Goal: Task Accomplishment & Management: Complete application form

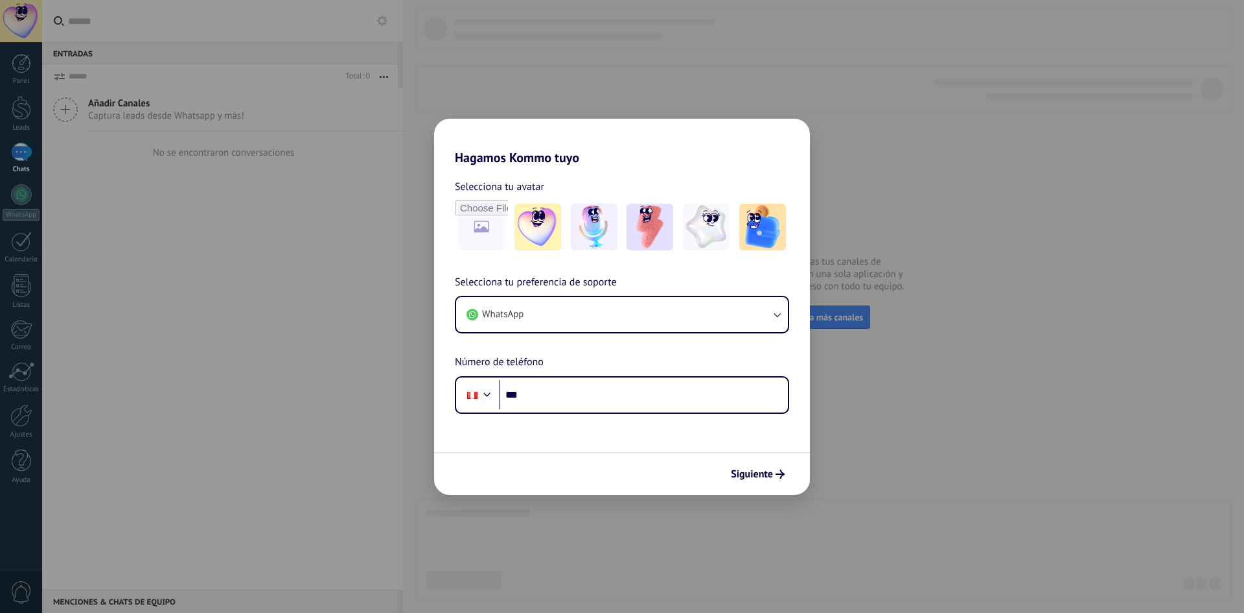
click at [299, 288] on div "Hagamos Kommo tuyo Selecciona tu avatar Selecciona tu preferencia de soporte Wh…" at bounding box center [622, 306] width 1244 height 613
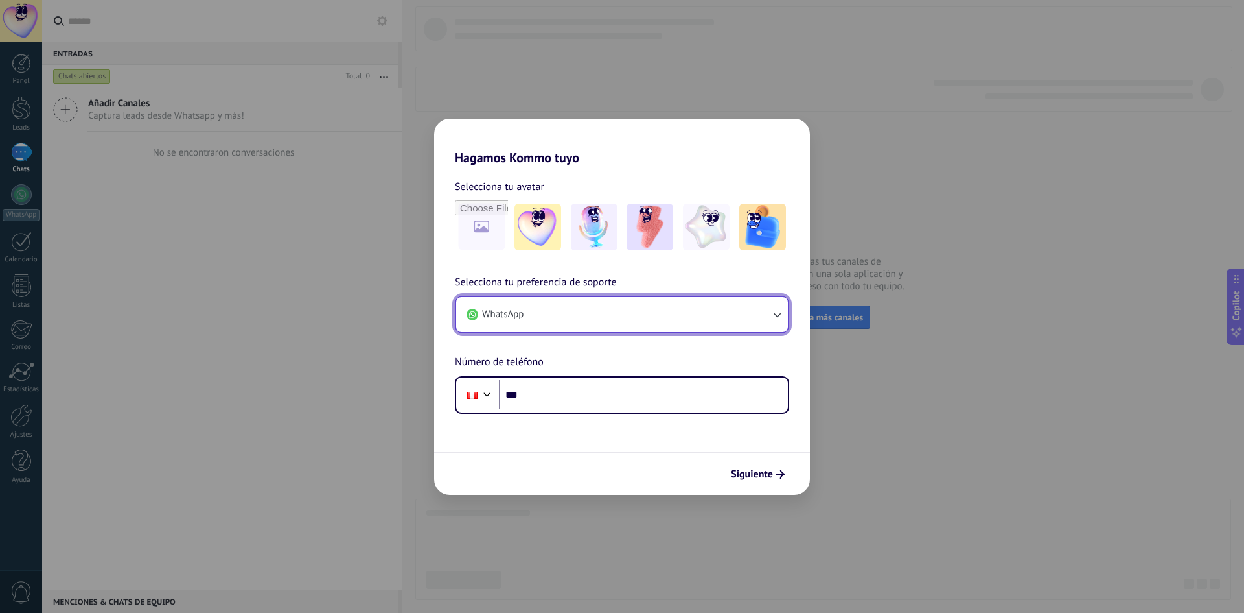
click at [559, 318] on button "WhatsApp" at bounding box center [622, 314] width 332 height 35
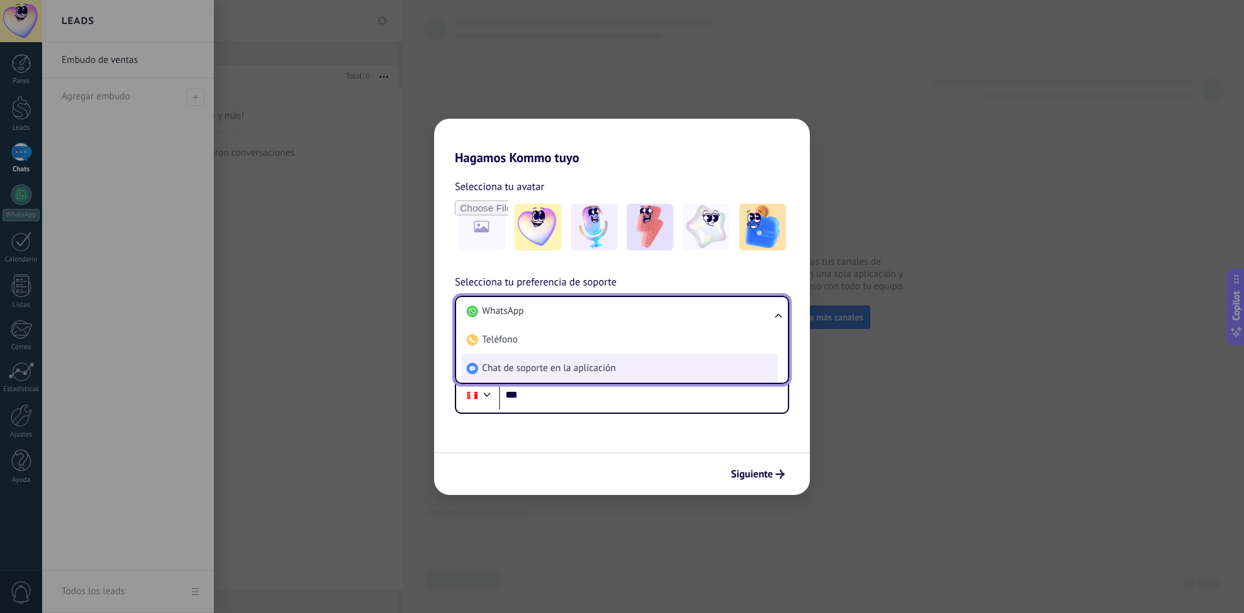
click at [541, 376] on li "Chat de soporte en la aplicación" at bounding box center [619, 368] width 316 height 29
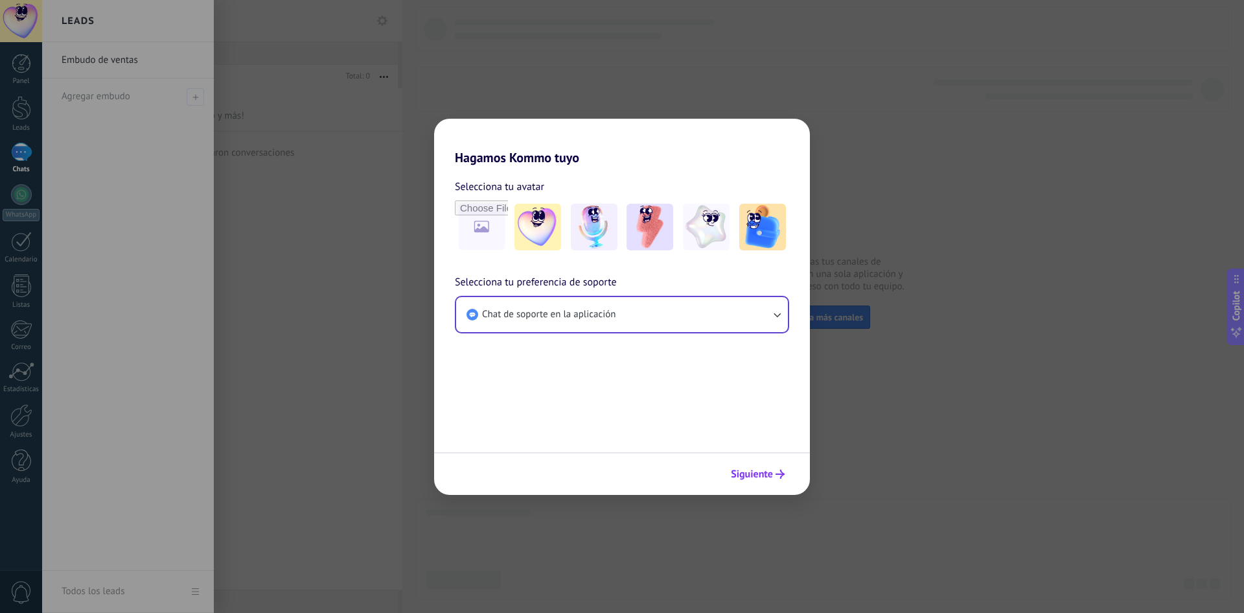
click at [752, 469] on span "Siguiente" at bounding box center [752, 473] width 42 height 9
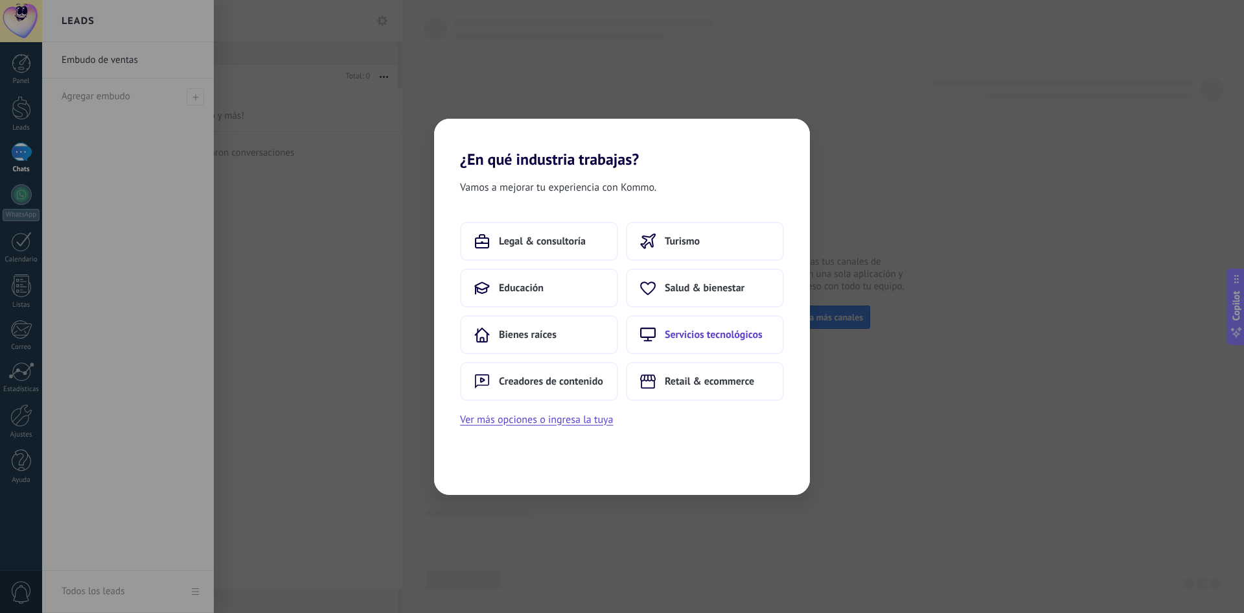
click at [729, 346] on button "Servicios tecnológicos" at bounding box center [705, 334] width 158 height 39
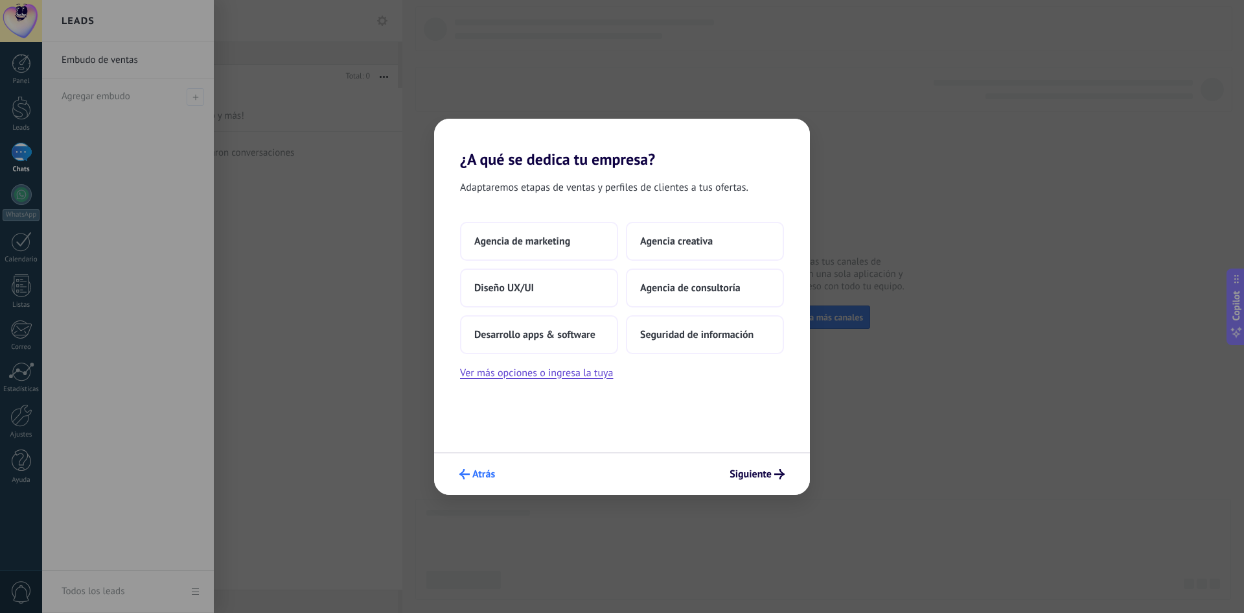
click at [489, 474] on span "Atrás" at bounding box center [484, 473] width 23 height 9
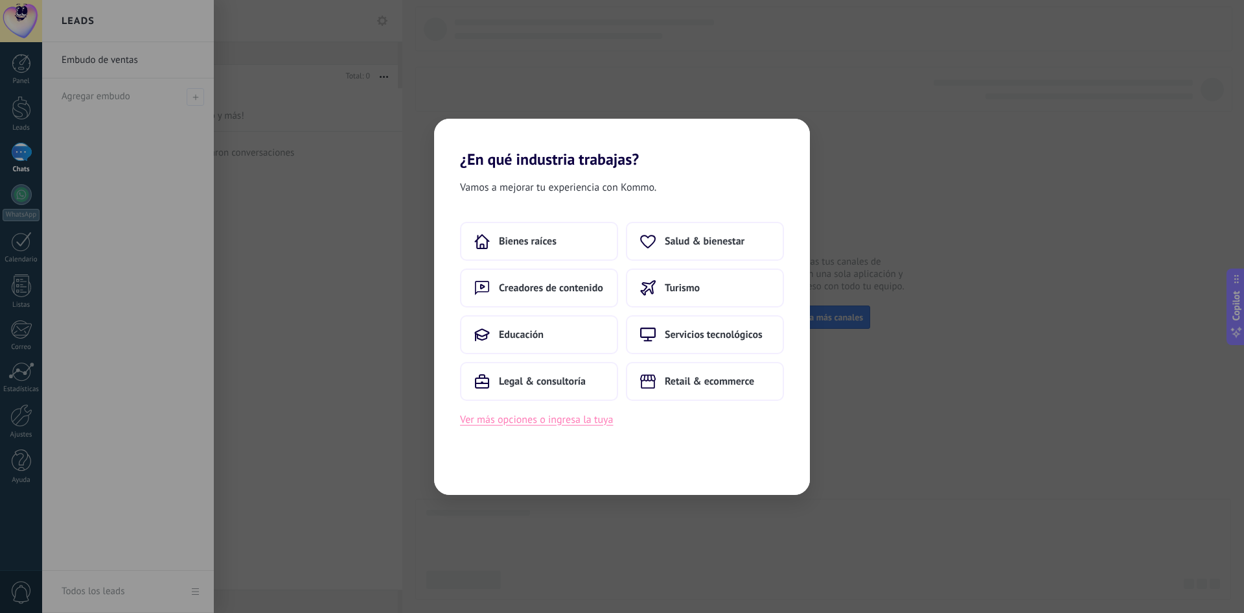
click at [539, 419] on button "Ver más opciones o ingresa la tuya" at bounding box center [536, 419] width 153 height 17
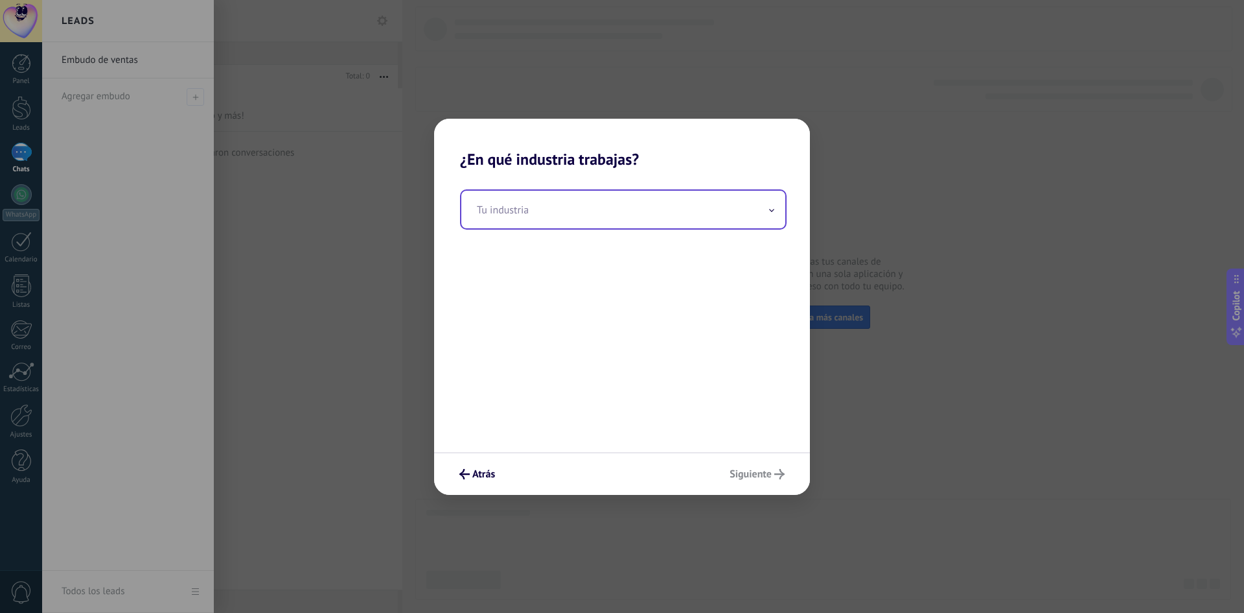
click at [530, 226] on input "text" at bounding box center [623, 210] width 324 height 38
type input "*"
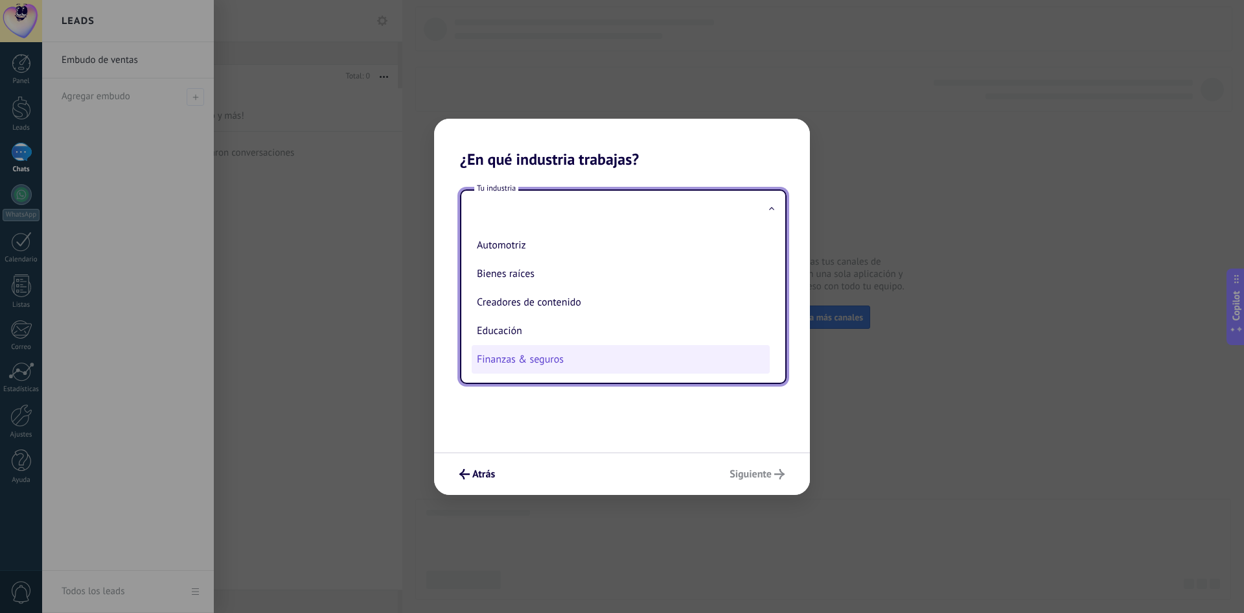
click at [552, 366] on li "Finanzas & seguros" at bounding box center [621, 359] width 298 height 29
type input "**********"
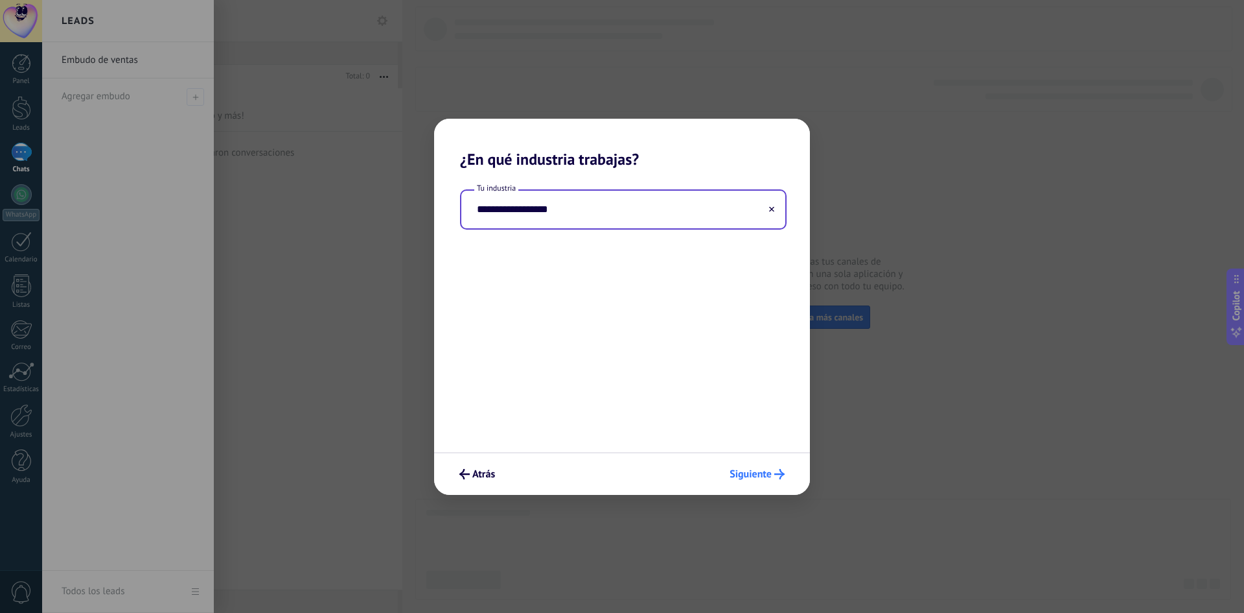
click at [732, 469] on span "Siguiente" at bounding box center [751, 473] width 42 height 9
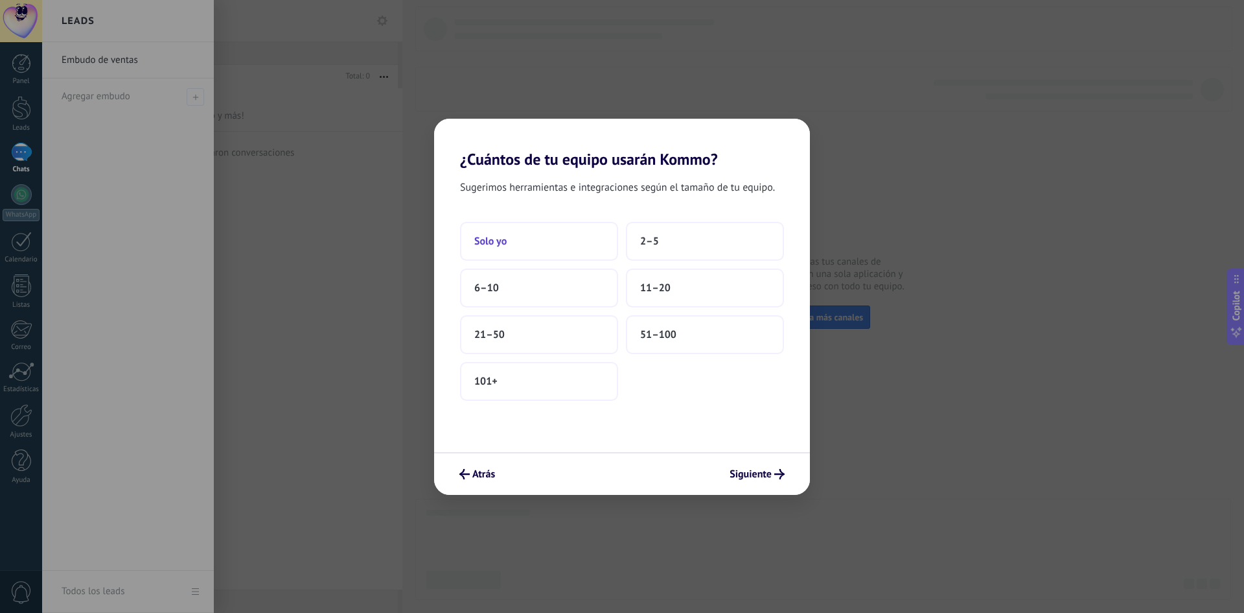
click at [513, 246] on button "Solo yo" at bounding box center [539, 241] width 158 height 39
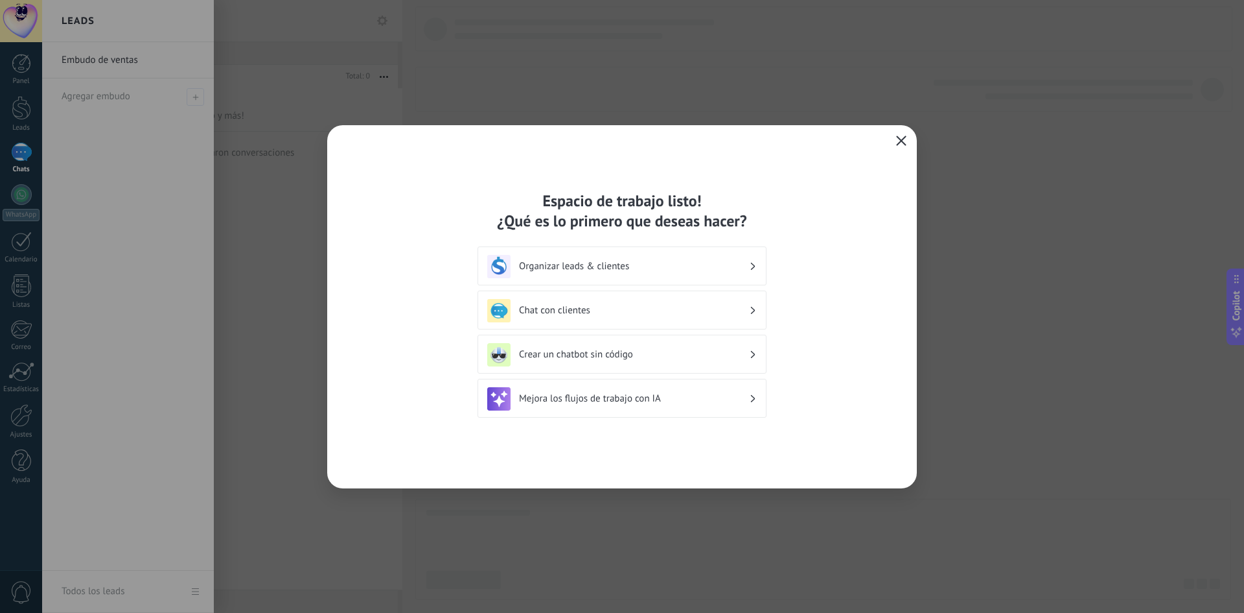
click at [903, 139] on icon "button" at bounding box center [901, 140] width 10 height 10
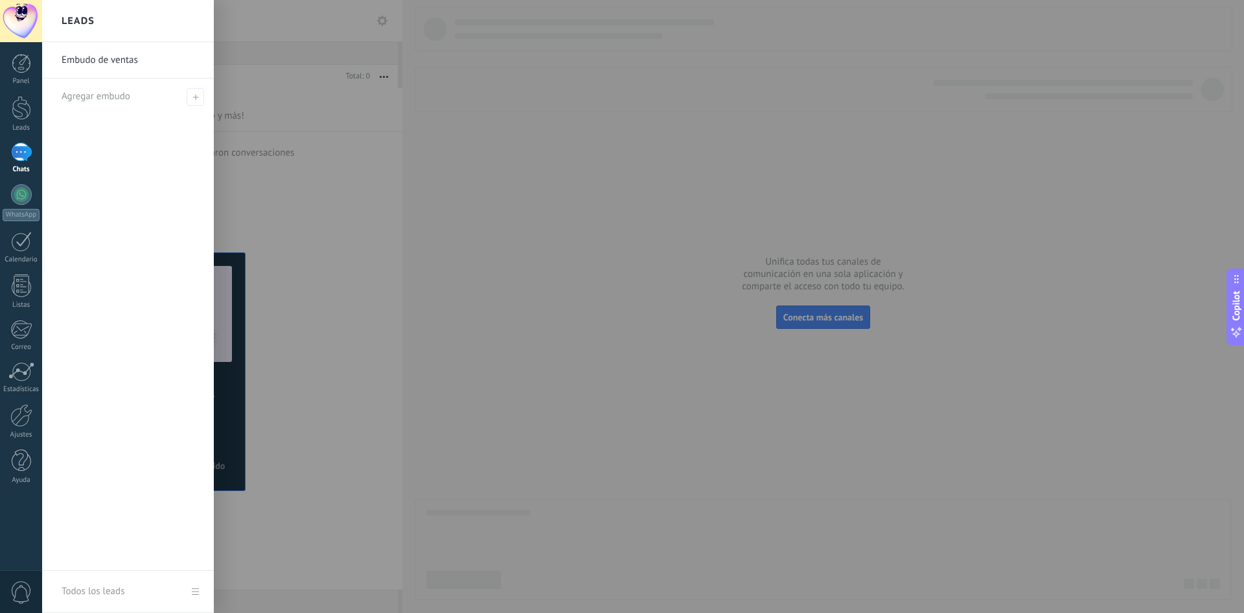
click at [437, 268] on div at bounding box center [664, 306] width 1244 height 613
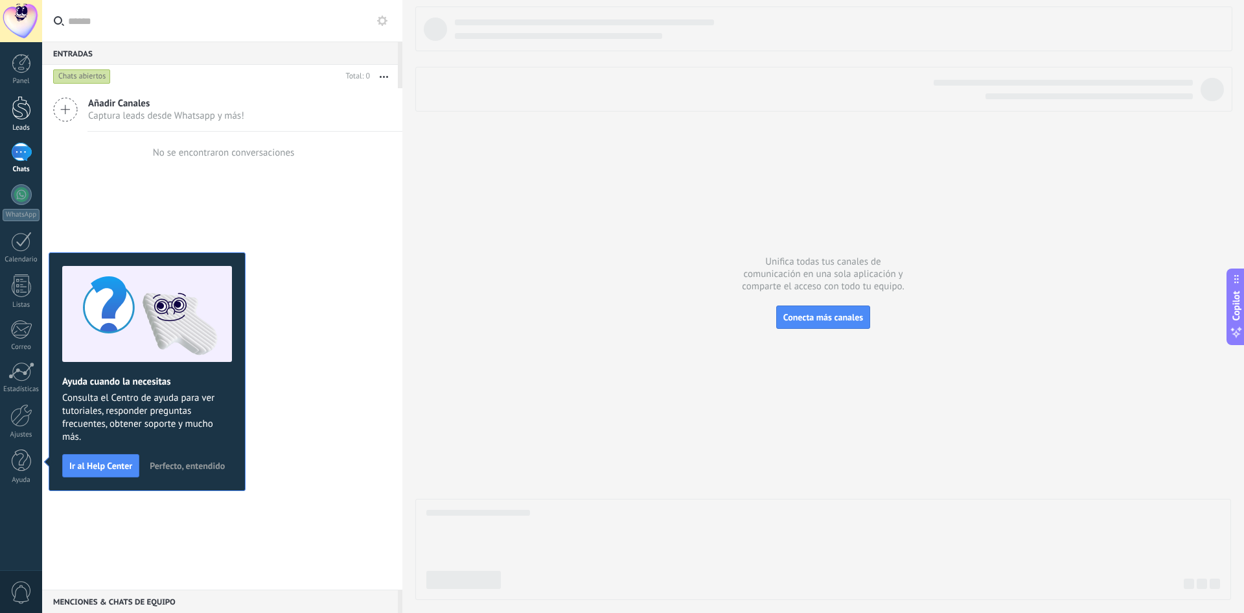
click at [15, 108] on div at bounding box center [21, 108] width 19 height 24
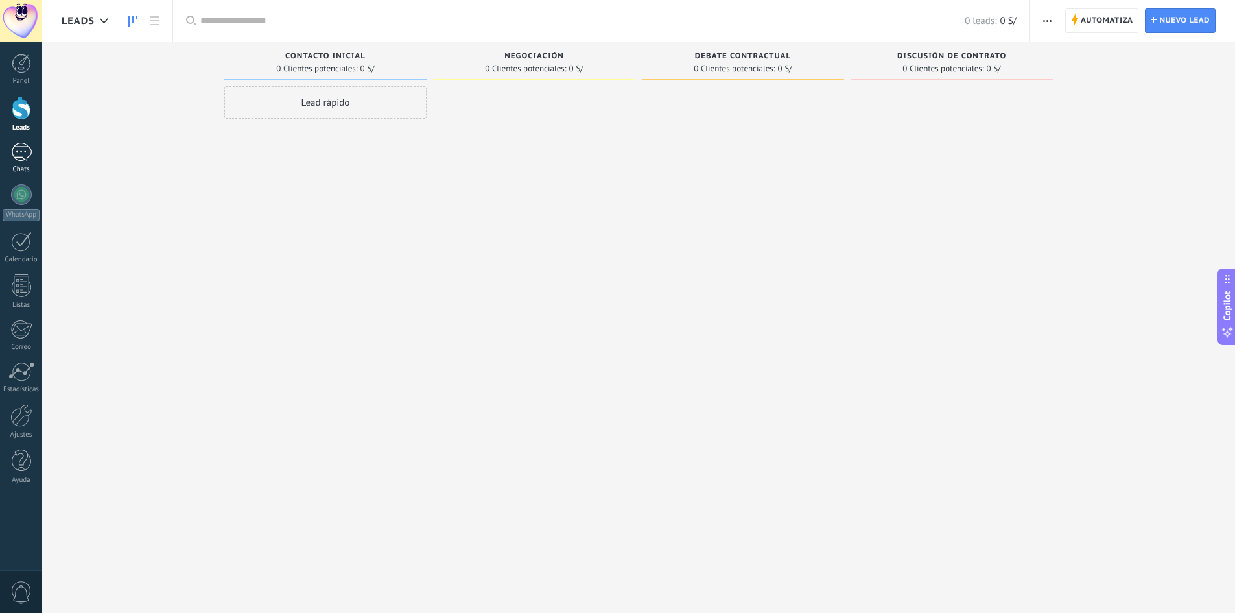
click at [16, 155] on div at bounding box center [21, 152] width 21 height 19
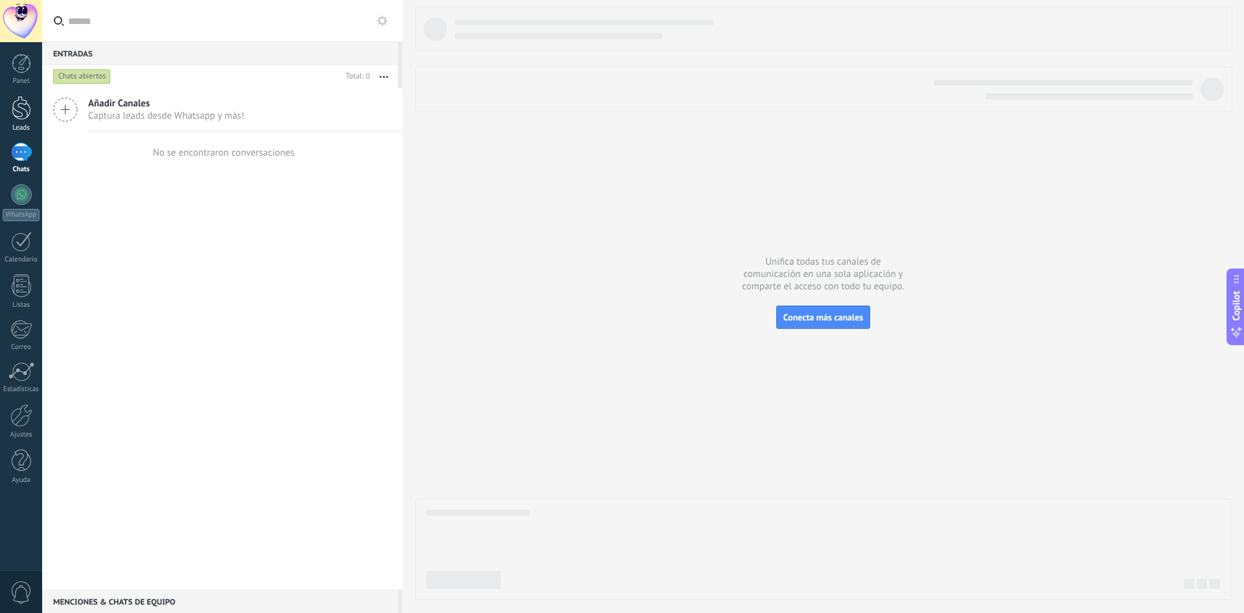
click at [19, 119] on div at bounding box center [21, 108] width 19 height 24
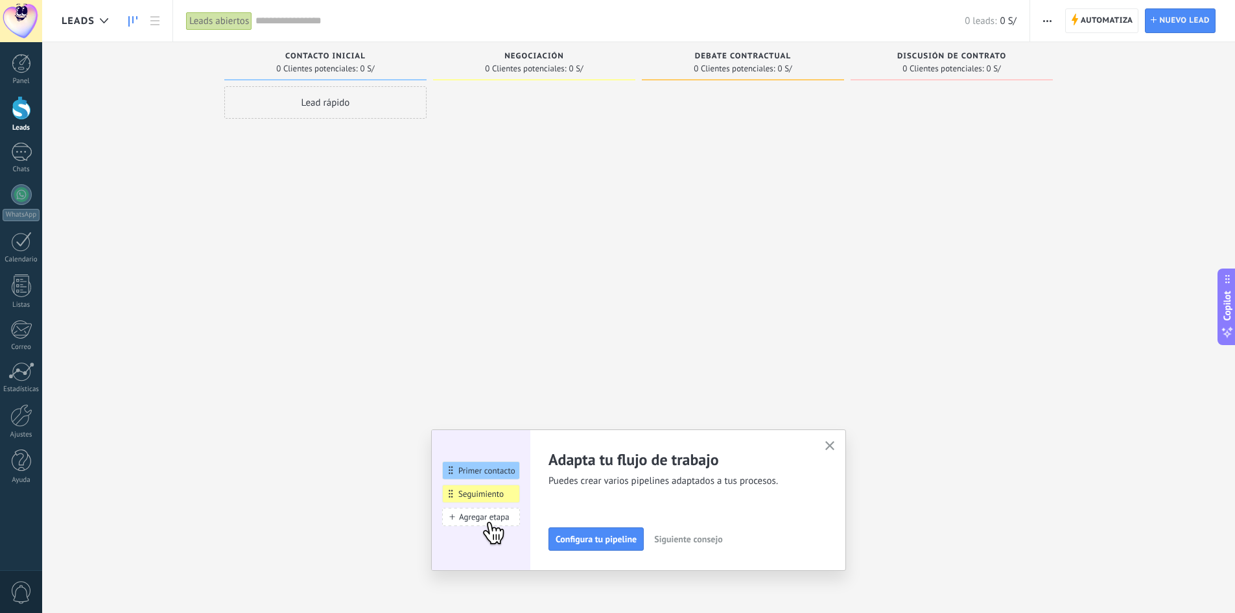
click at [835, 446] on icon "button" at bounding box center [830, 446] width 10 height 10
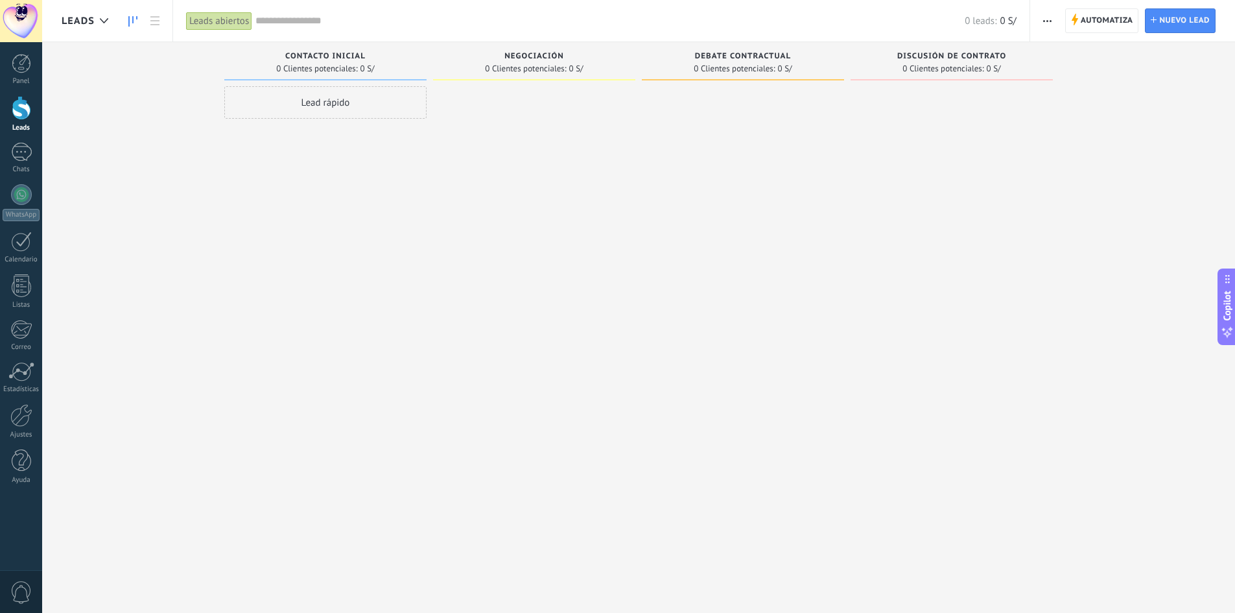
click at [91, 6] on div "Leads" at bounding box center [88, 20] width 53 height 41
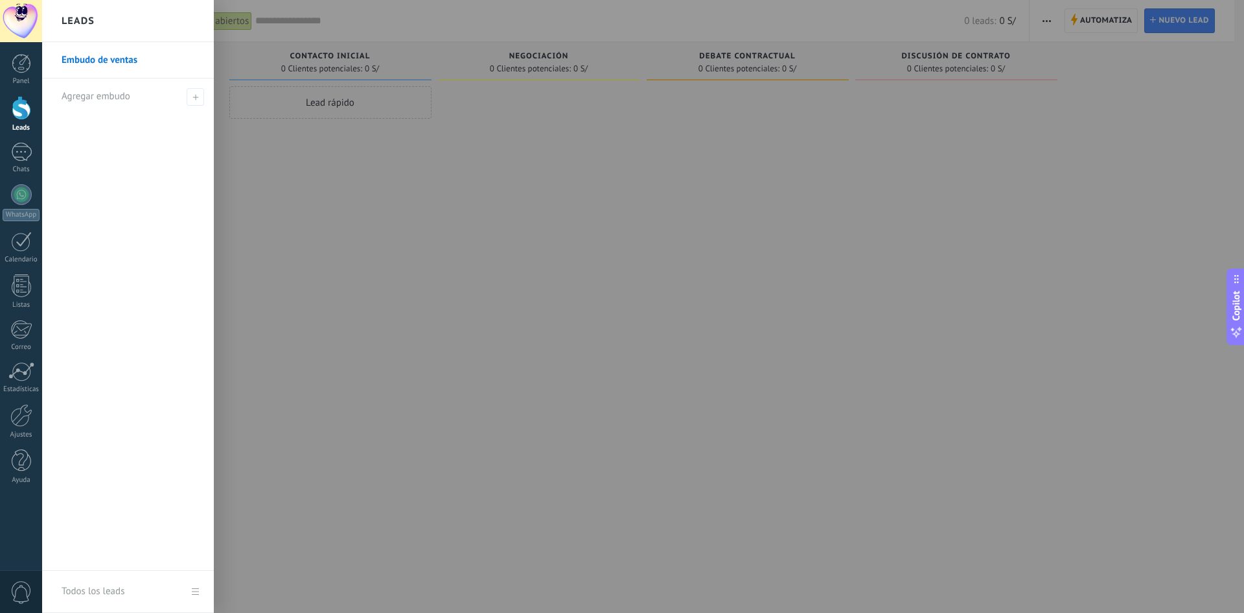
click at [454, 216] on div at bounding box center [664, 306] width 1244 height 613
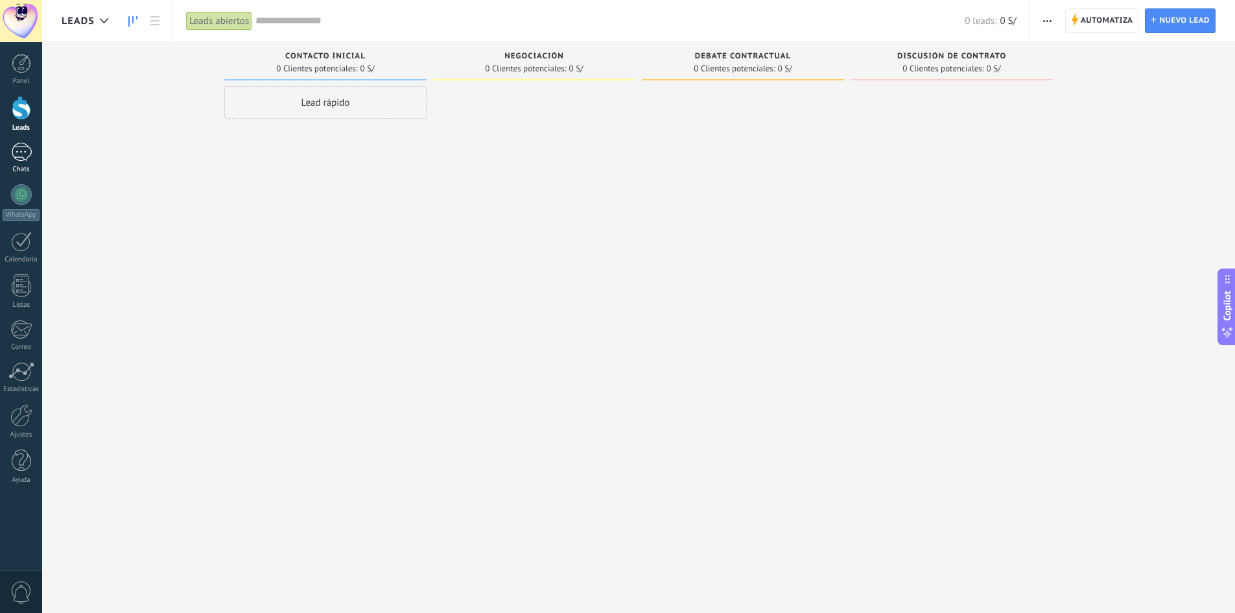
click at [6, 148] on link "Chats" at bounding box center [21, 158] width 42 height 31
